Goal: Leave review/rating: Share an evaluation or opinion about a product, service, or content

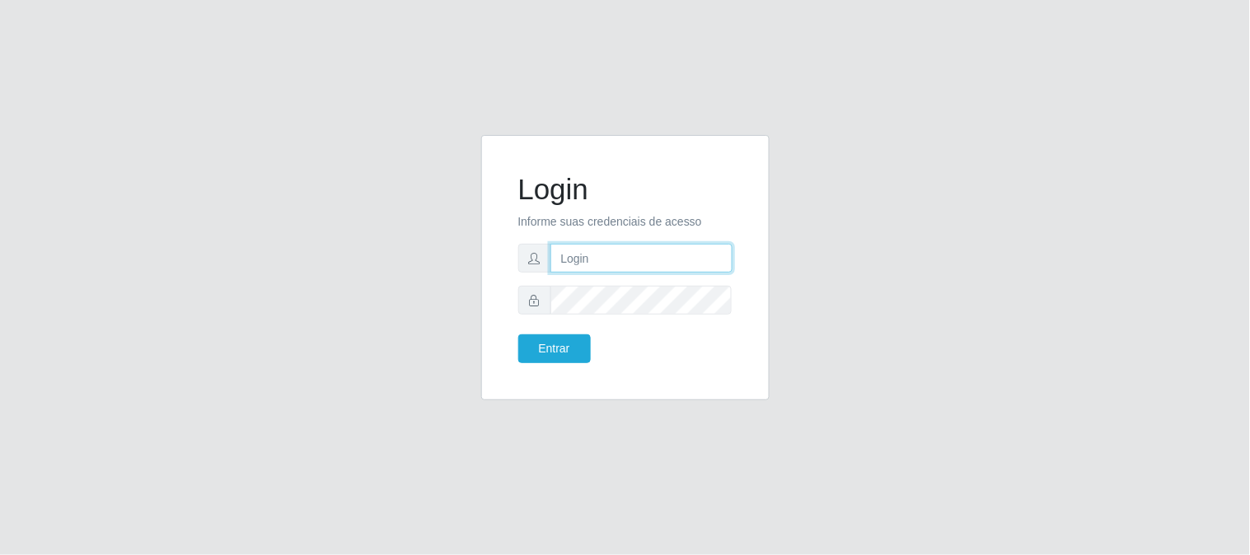
click at [632, 264] on input "text" at bounding box center [641, 258] width 182 height 29
type input "[EMAIL_ADDRESS][DOMAIN_NAME]"
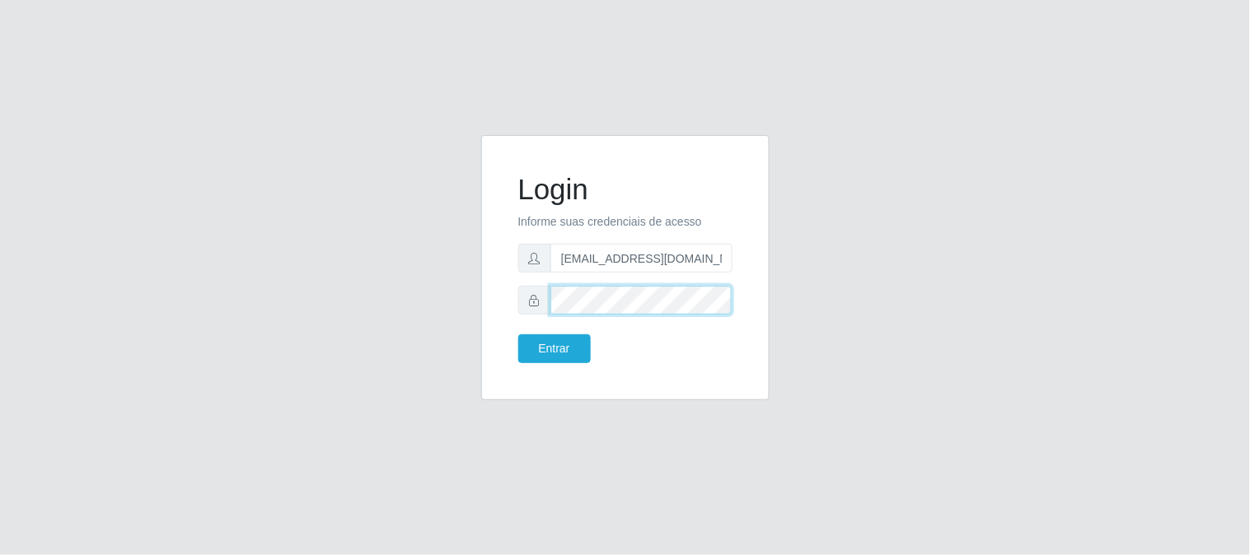
click at [518, 335] on button "Entrar" at bounding box center [554, 349] width 73 height 29
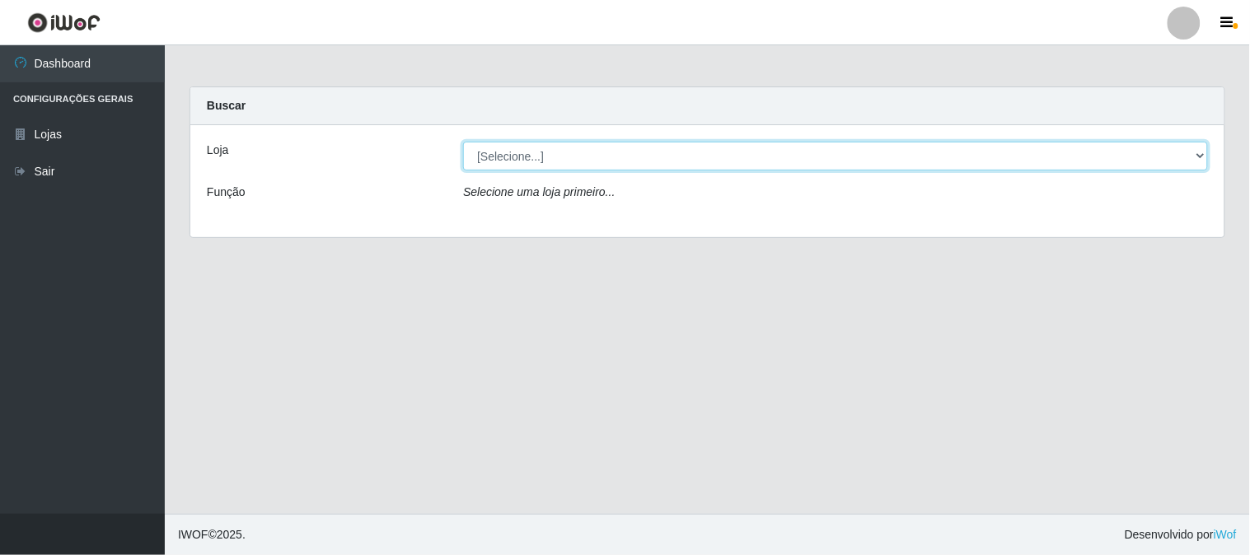
click at [830, 155] on select "[Selecione...] Queiroz Atacadão - [GEOGRAPHIC_DATA]" at bounding box center [835, 156] width 745 height 29
select select "464"
click at [463, 142] on select "[Selecione...] Queiroz Atacadão - [GEOGRAPHIC_DATA]" at bounding box center [835, 156] width 745 height 29
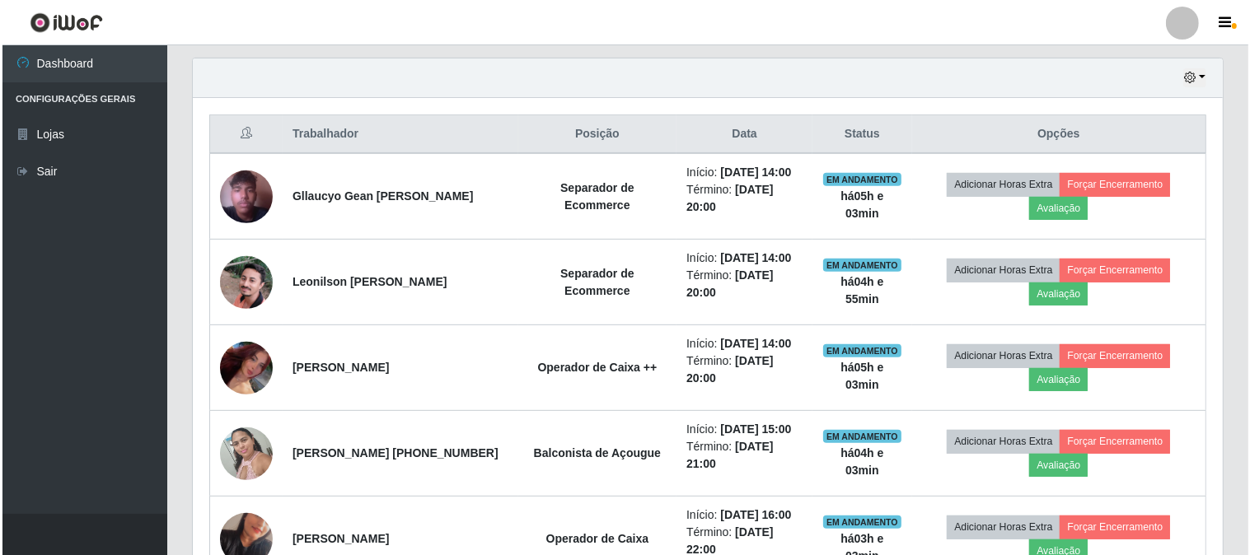
scroll to position [536, 0]
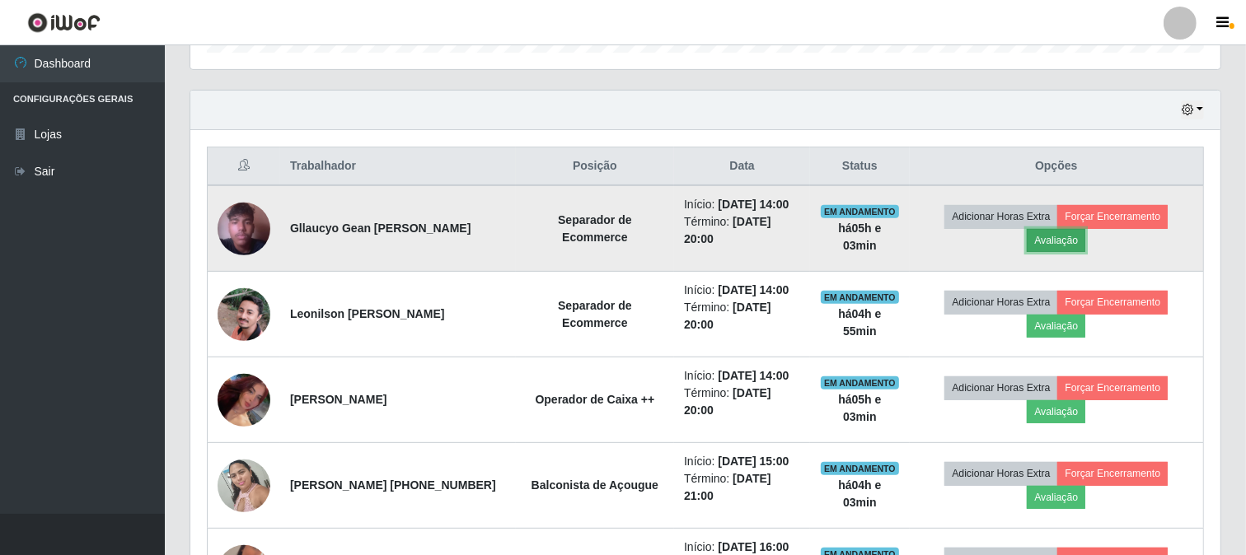
click at [1053, 240] on button "Avaliação" at bounding box center [1056, 240] width 59 height 23
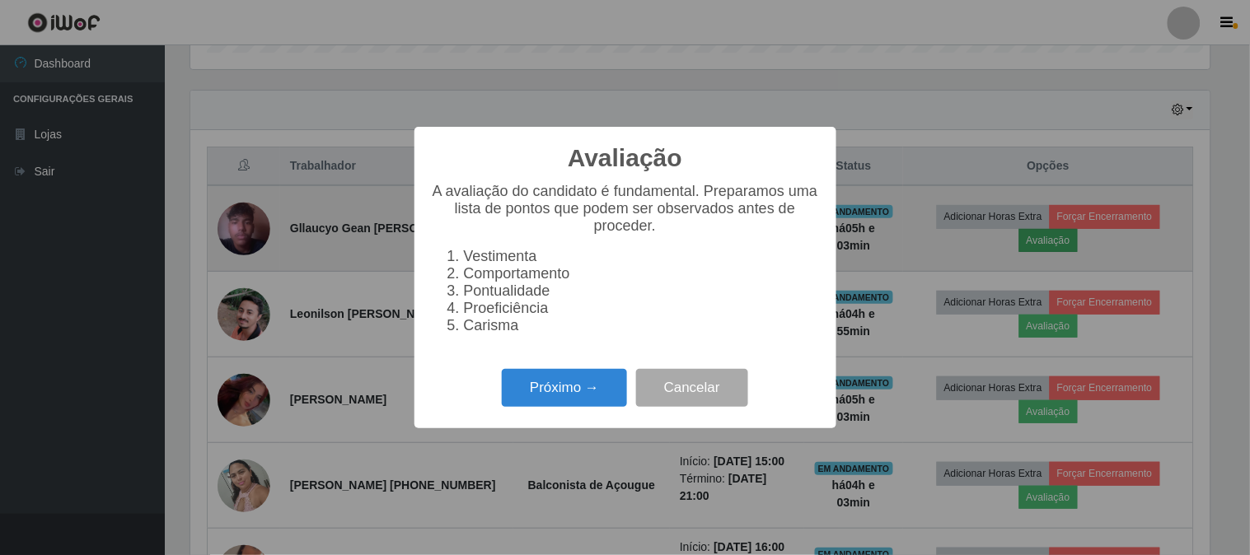
scroll to position [341, 1019]
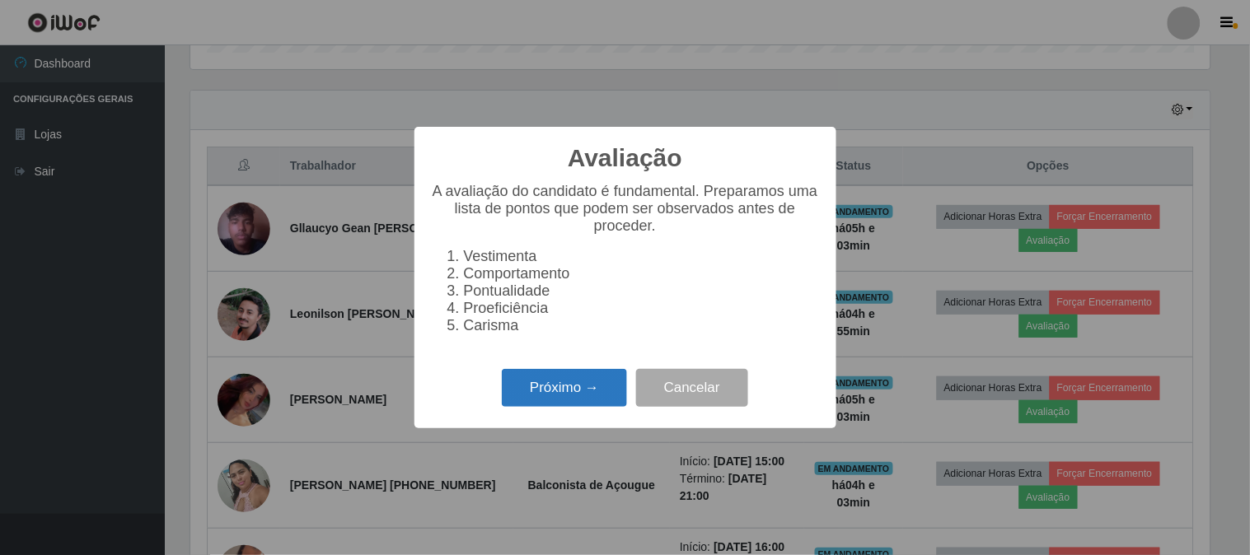
click at [607, 396] on button "Próximo →" at bounding box center [564, 388] width 125 height 39
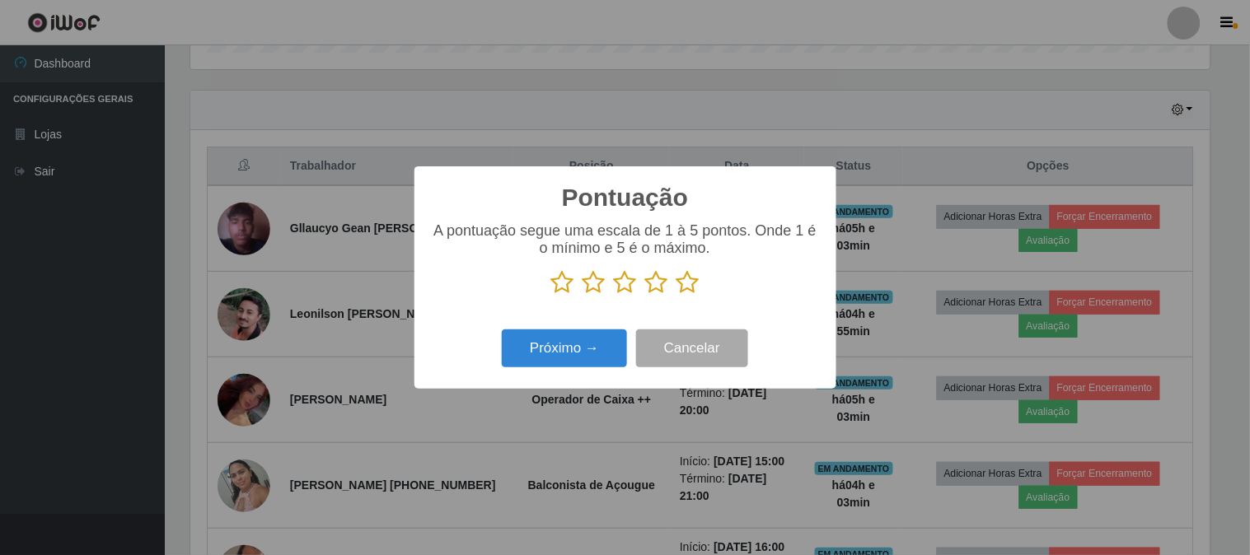
click at [695, 279] on icon at bounding box center [688, 282] width 23 height 25
click at [677, 295] on input "radio" at bounding box center [677, 295] width 0 height 0
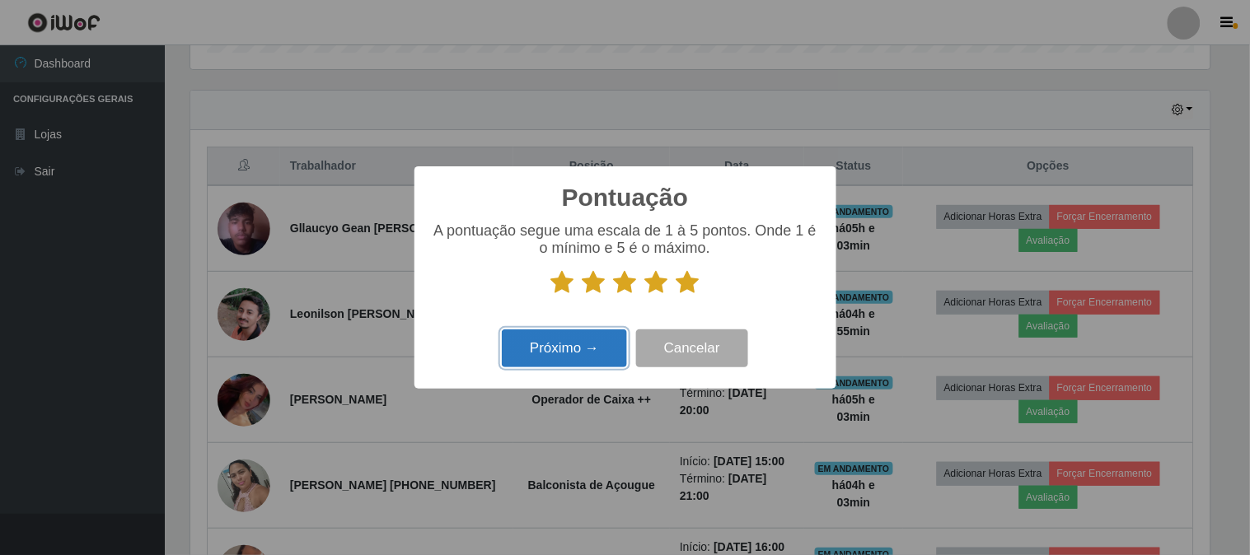
click at [589, 348] on button "Próximo →" at bounding box center [564, 349] width 125 height 39
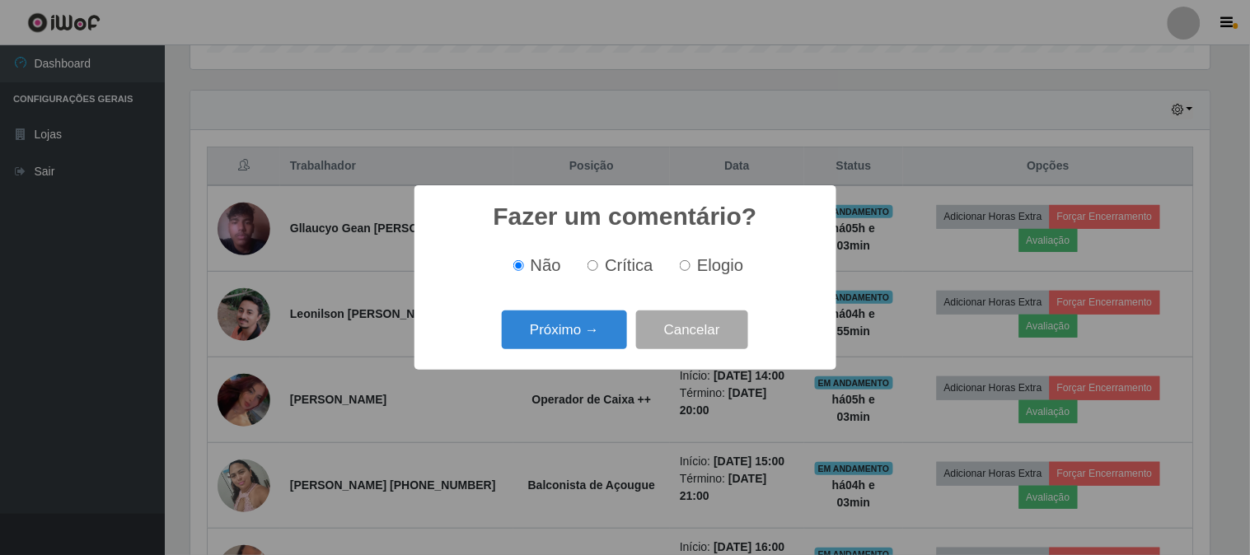
click at [589, 348] on button "Próximo →" at bounding box center [564, 330] width 125 height 39
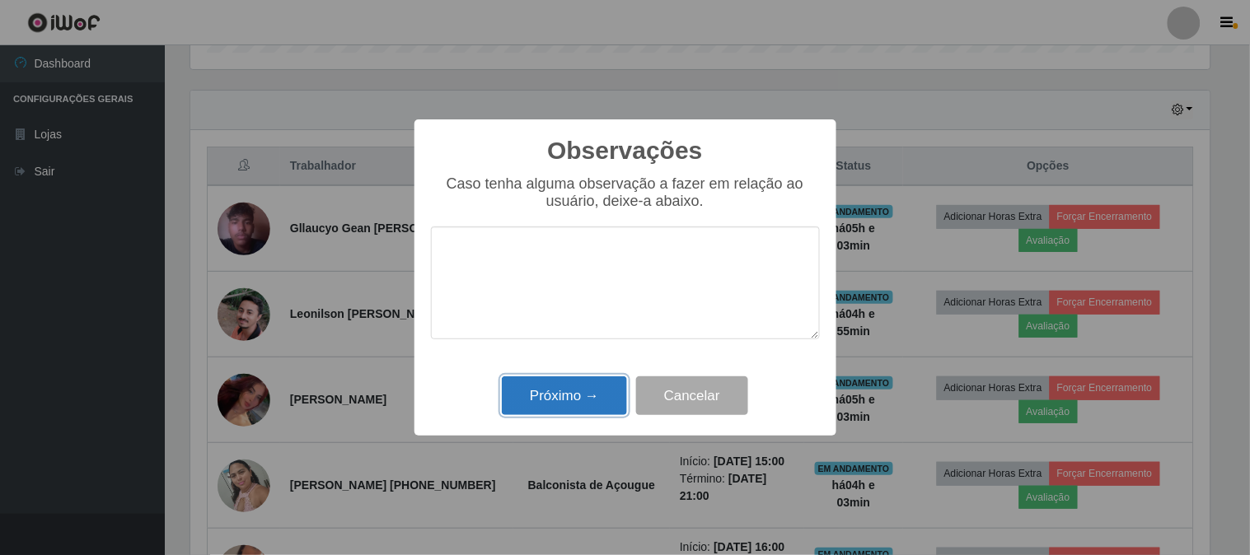
click at [587, 409] on button "Próximo →" at bounding box center [564, 396] width 125 height 39
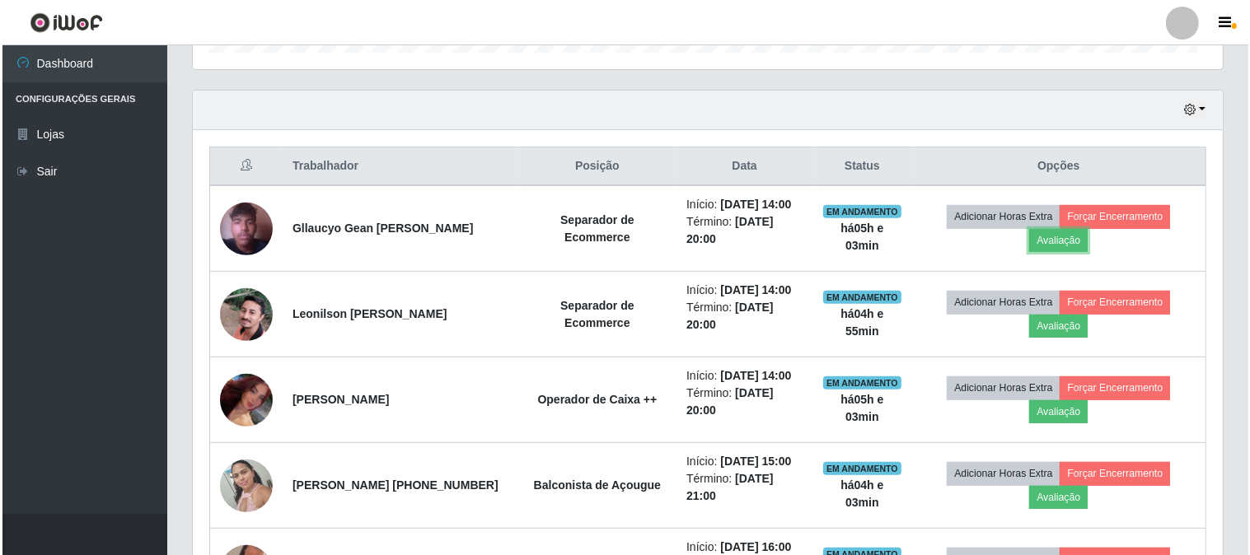
scroll to position [341, 1030]
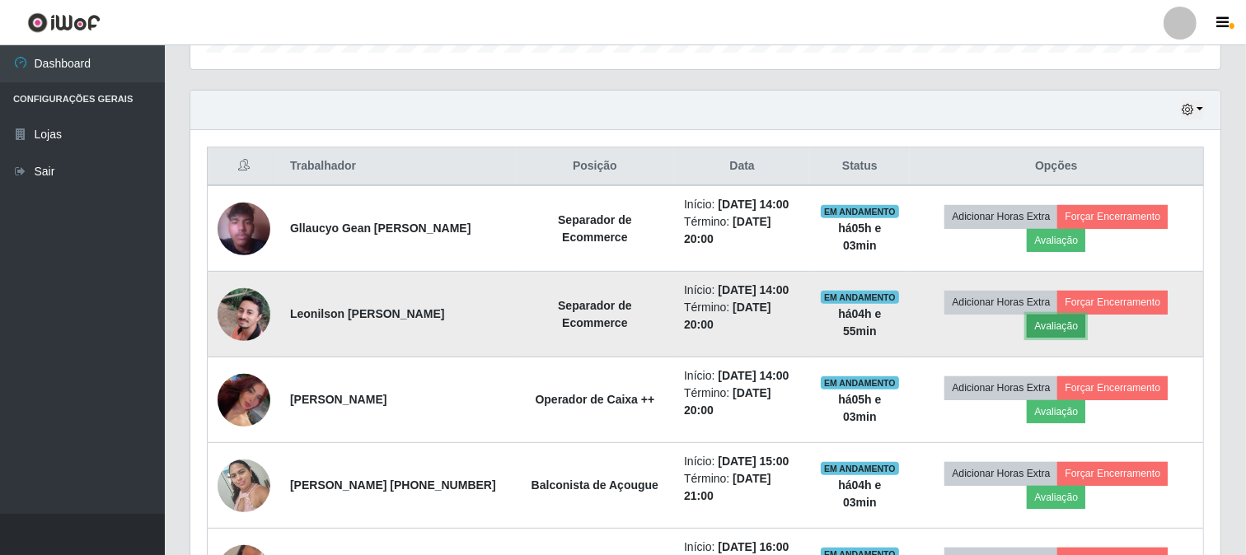
click at [1047, 332] on button "Avaliação" at bounding box center [1056, 326] width 59 height 23
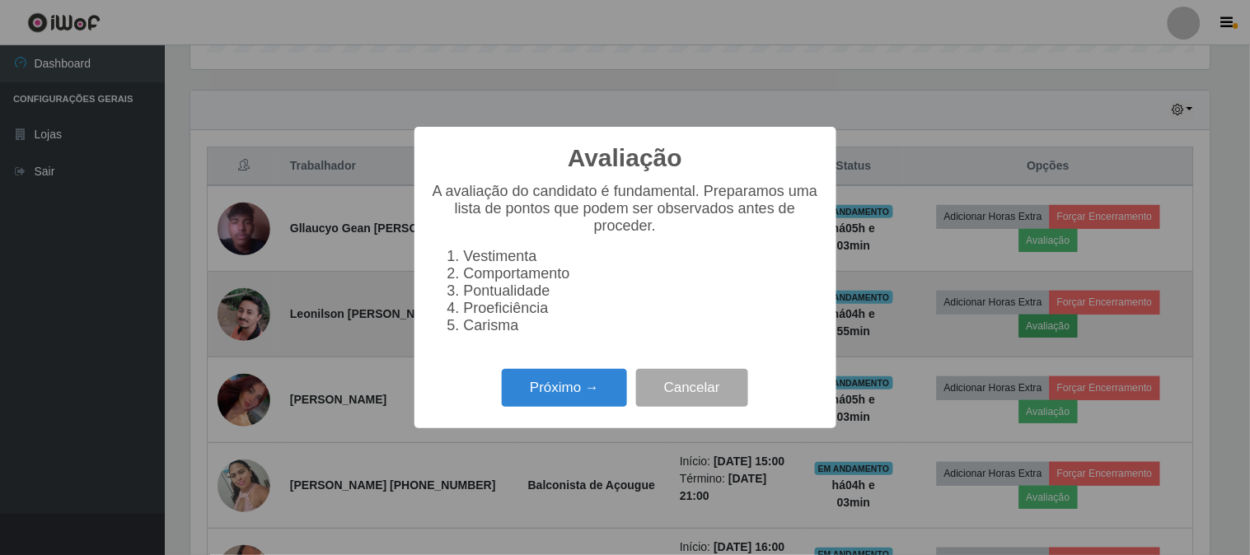
scroll to position [341, 1019]
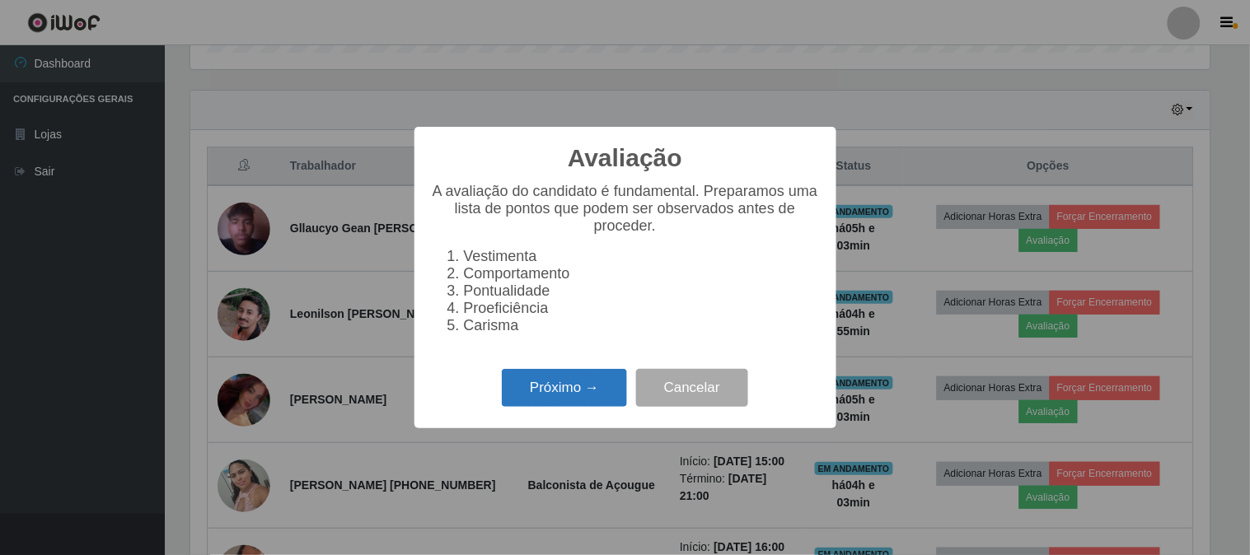
click at [570, 384] on button "Próximo →" at bounding box center [564, 388] width 125 height 39
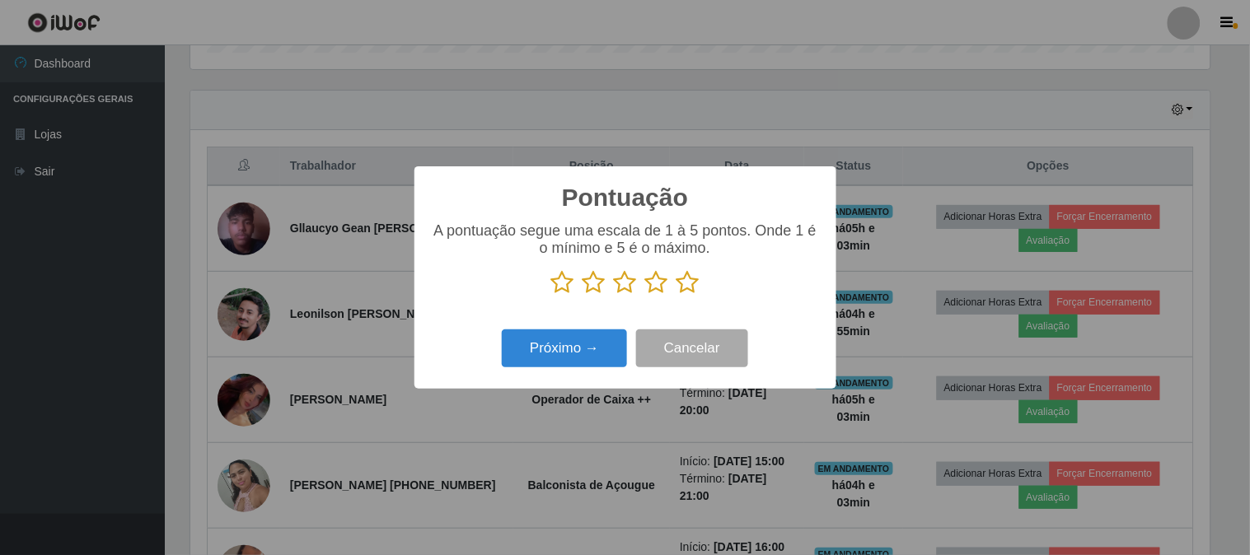
scroll to position [823683, 823005]
click at [692, 290] on icon at bounding box center [688, 282] width 23 height 25
click at [677, 295] on input "radio" at bounding box center [677, 295] width 0 height 0
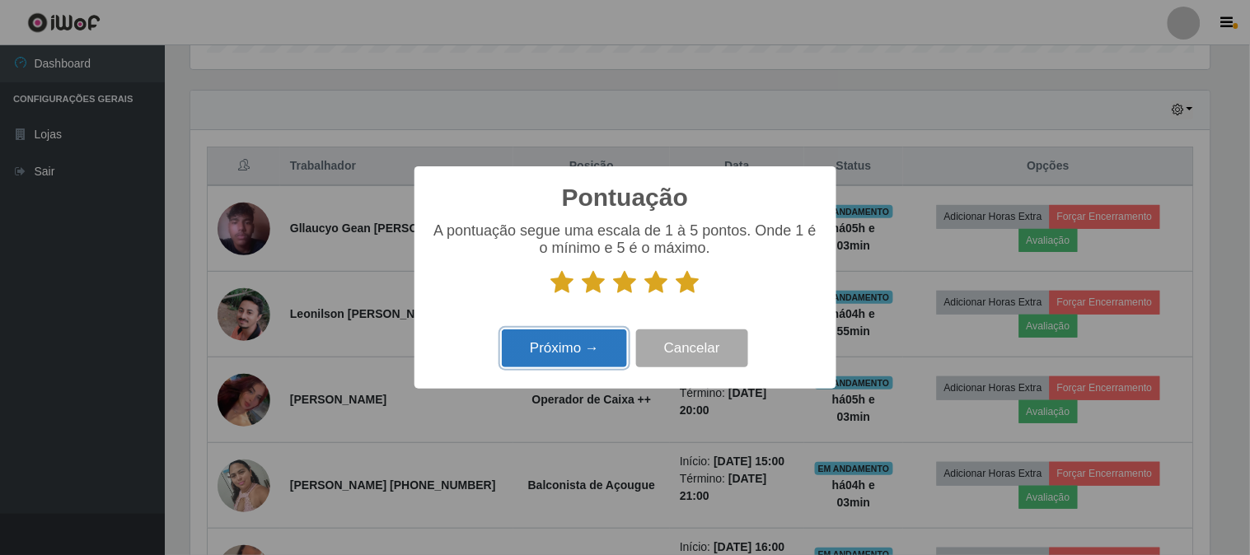
click at [588, 339] on button "Próximo →" at bounding box center [564, 349] width 125 height 39
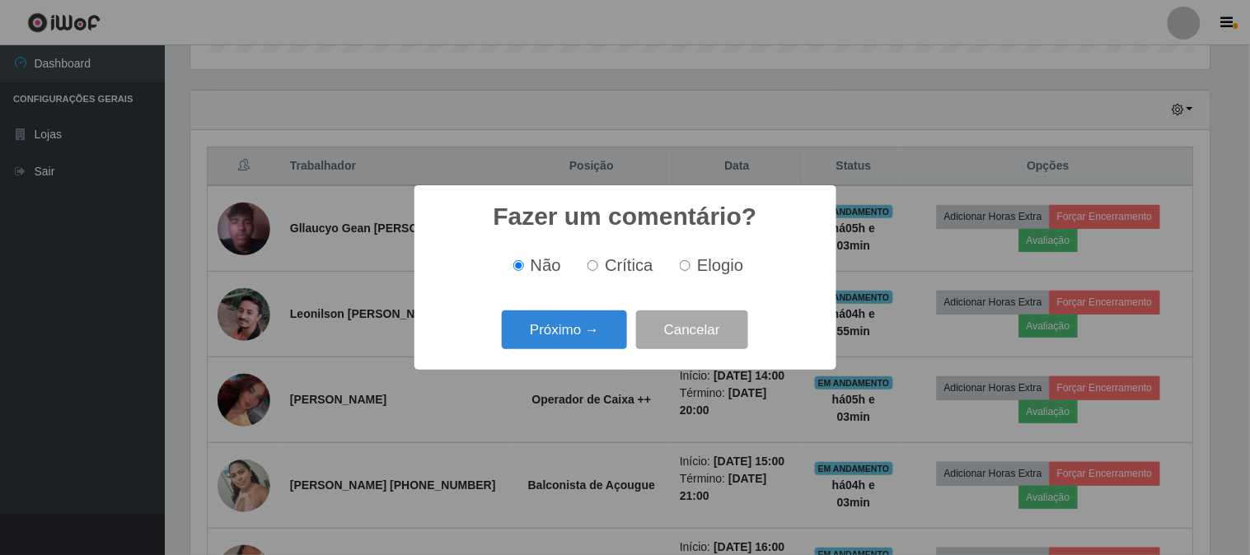
click at [588, 339] on button "Próximo →" at bounding box center [564, 330] width 125 height 39
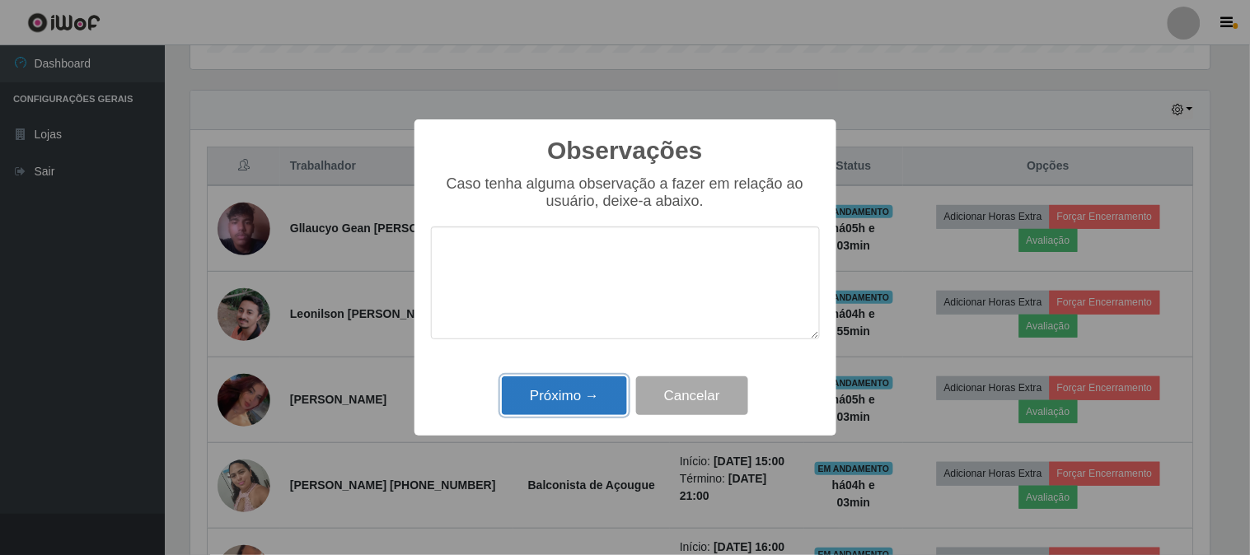
click at [572, 381] on button "Próximo →" at bounding box center [564, 396] width 125 height 39
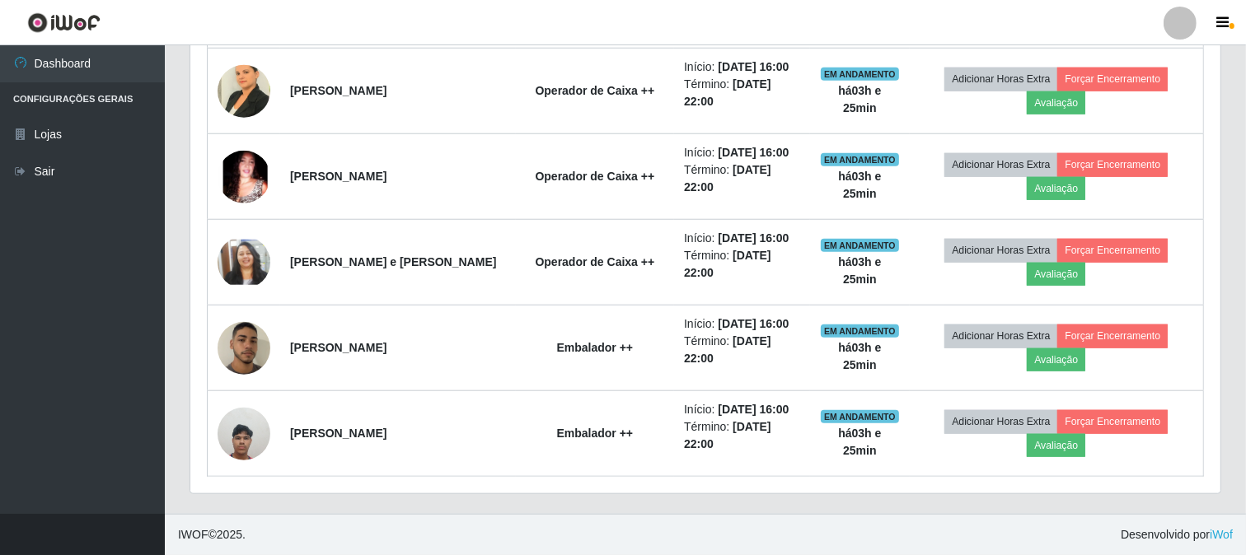
scroll to position [1269, 0]
